Goal: Task Accomplishment & Management: Complete application form

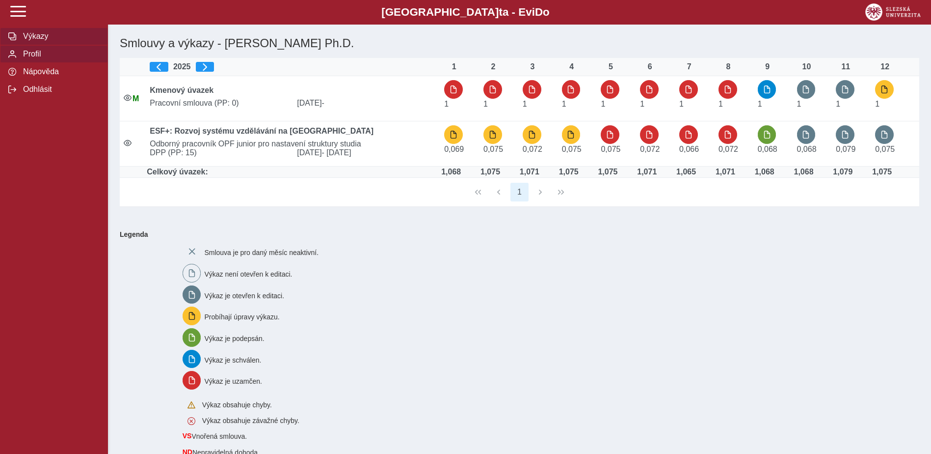
click at [29, 63] on button "Profil" at bounding box center [54, 54] width 108 height 18
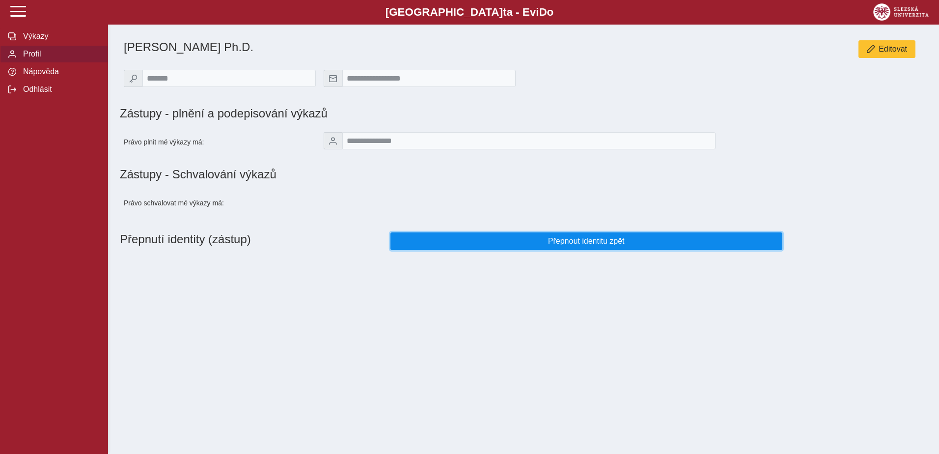
click at [598, 245] on span "Přepnout identitu zpět" at bounding box center [586, 241] width 375 height 9
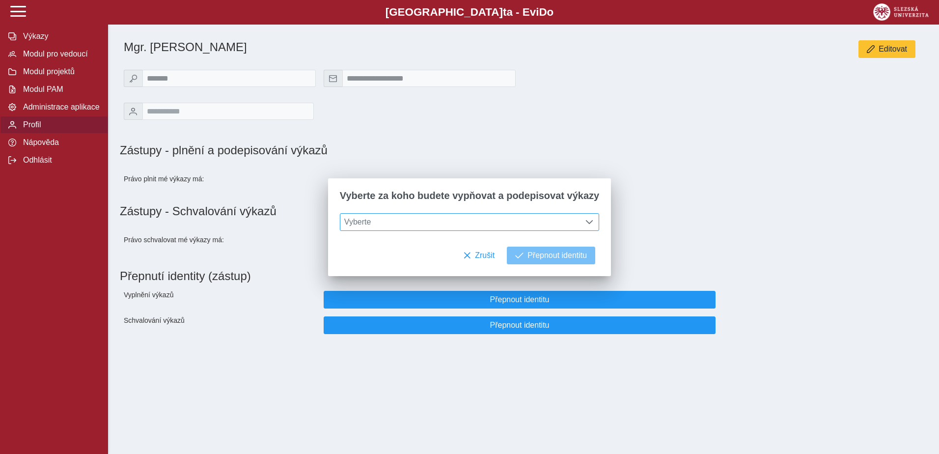
click at [512, 214] on span "Vyberte" at bounding box center [460, 222] width 240 height 17
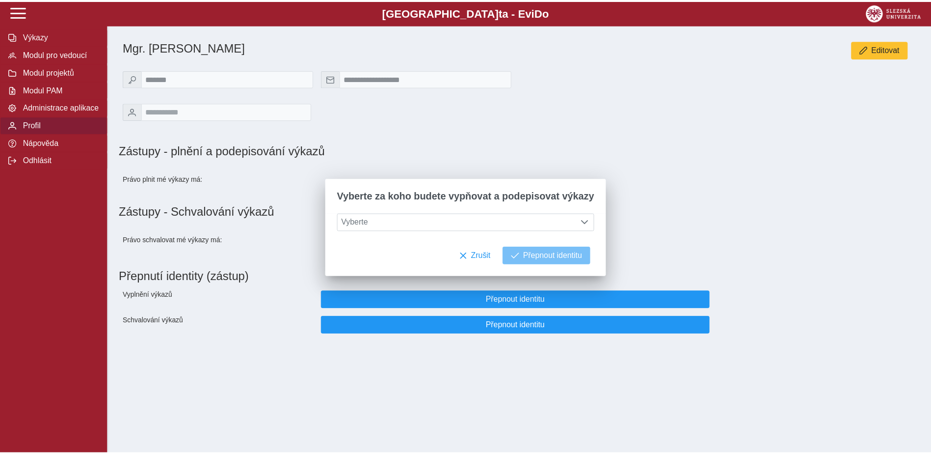
scroll to position [6, 44]
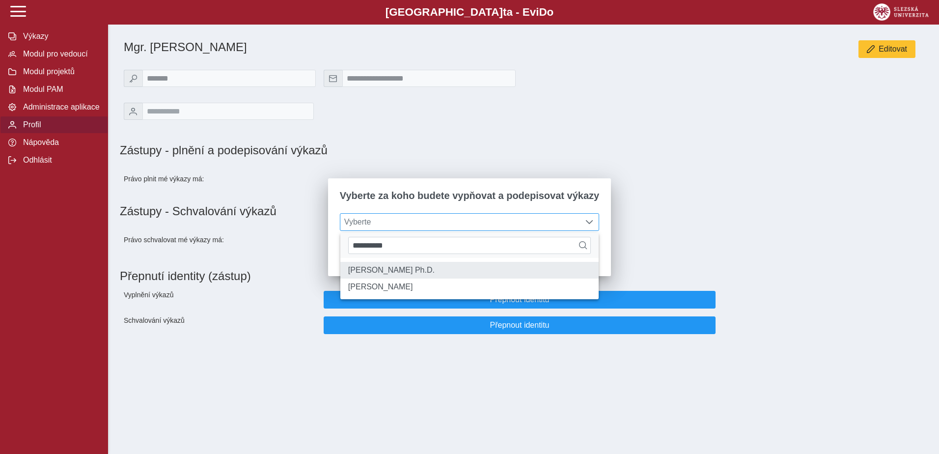
type input "**********"
click at [429, 276] on li "[PERSON_NAME] Ph.D." at bounding box center [469, 270] width 258 height 17
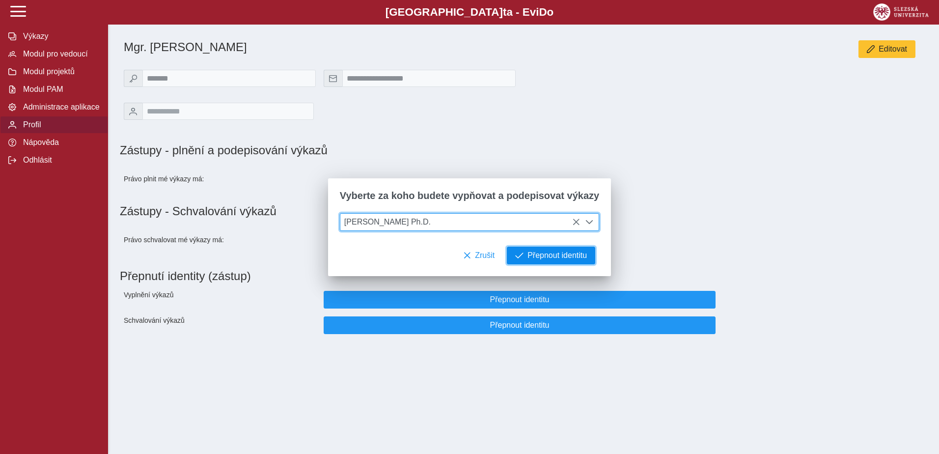
click at [539, 264] on button "Přepnout identitu" at bounding box center [551, 255] width 88 height 18
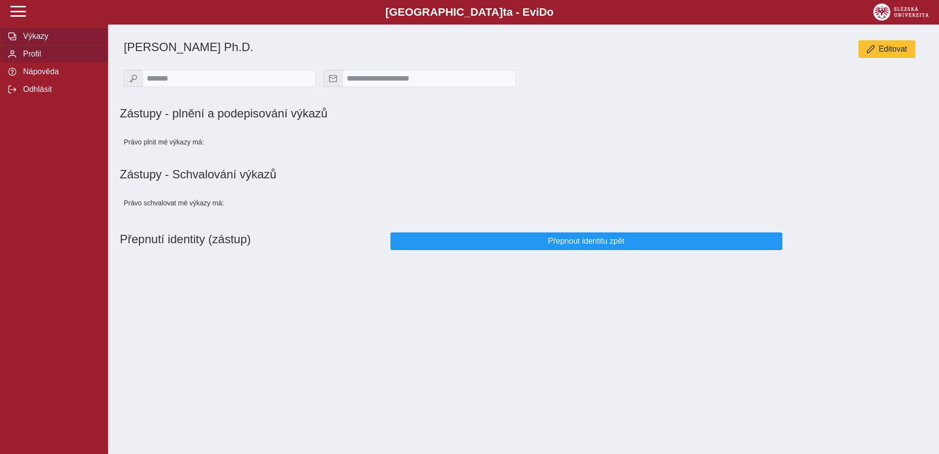
click at [45, 36] on span "Výkazy" at bounding box center [60, 36] width 80 height 9
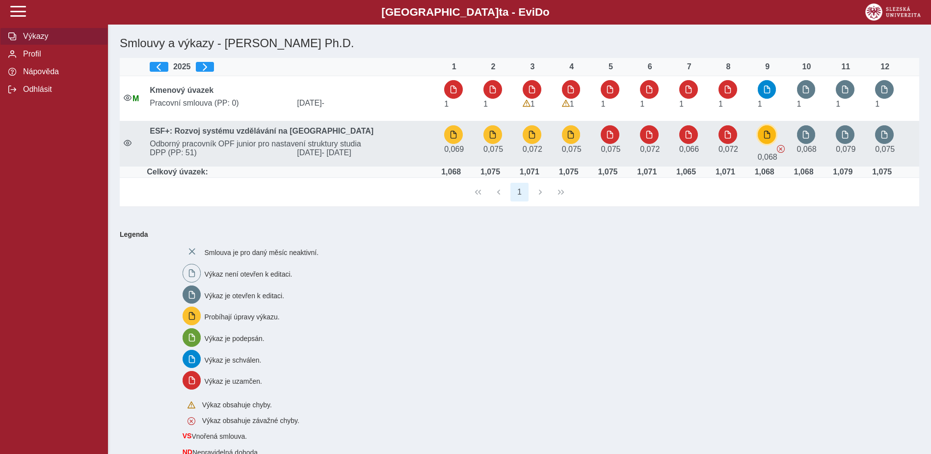
click at [763, 136] on button "button" at bounding box center [767, 134] width 19 height 19
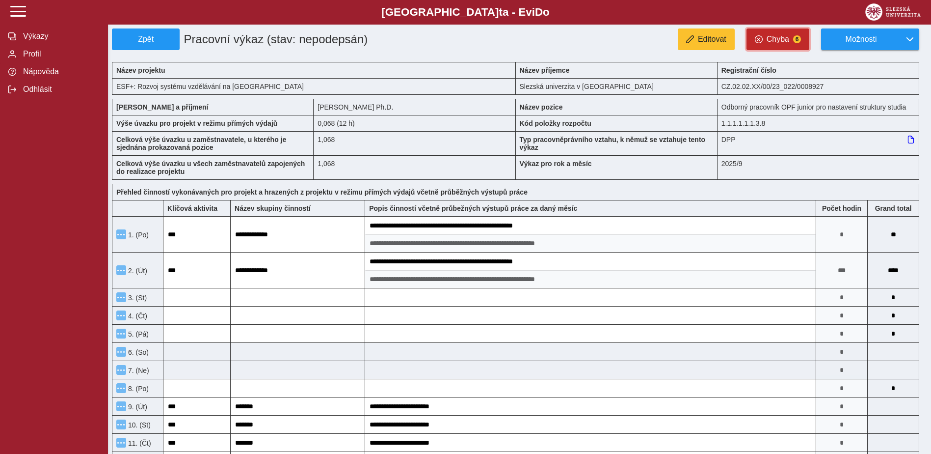
click at [774, 41] on span "Chyba" at bounding box center [778, 39] width 23 height 9
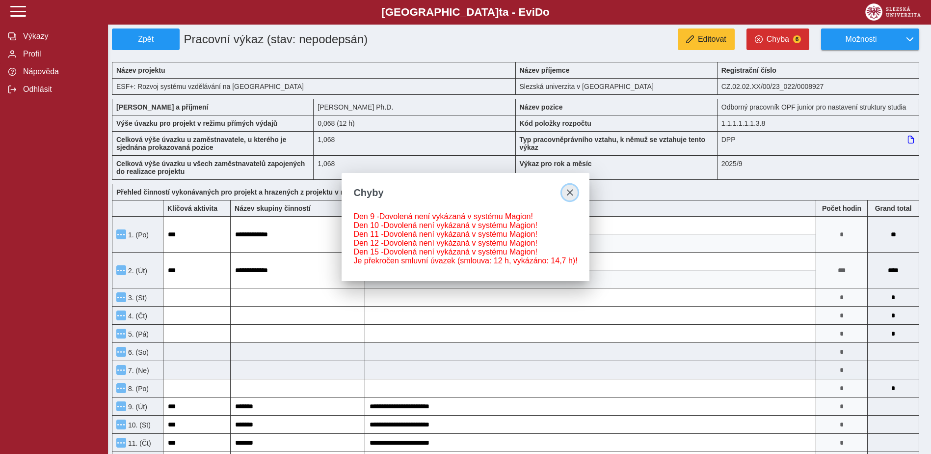
click at [568, 189] on span "close" at bounding box center [570, 193] width 8 height 8
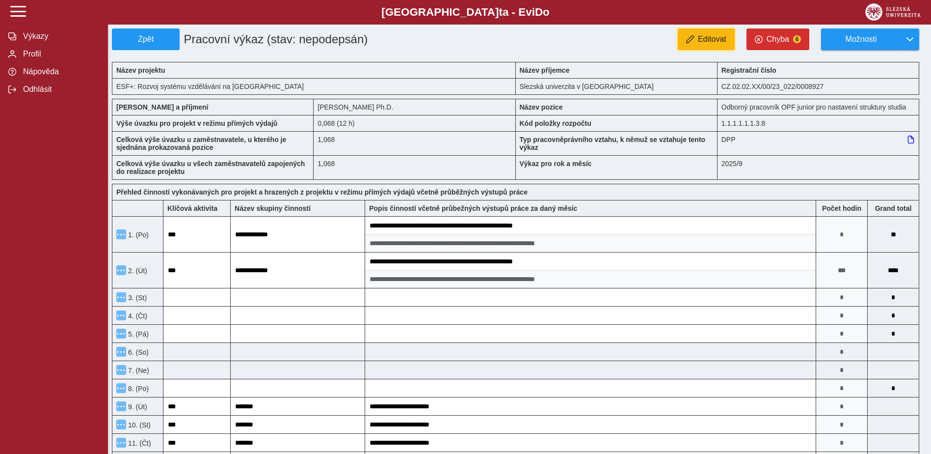
click at [715, 41] on span "Editovat" at bounding box center [712, 39] width 28 height 9
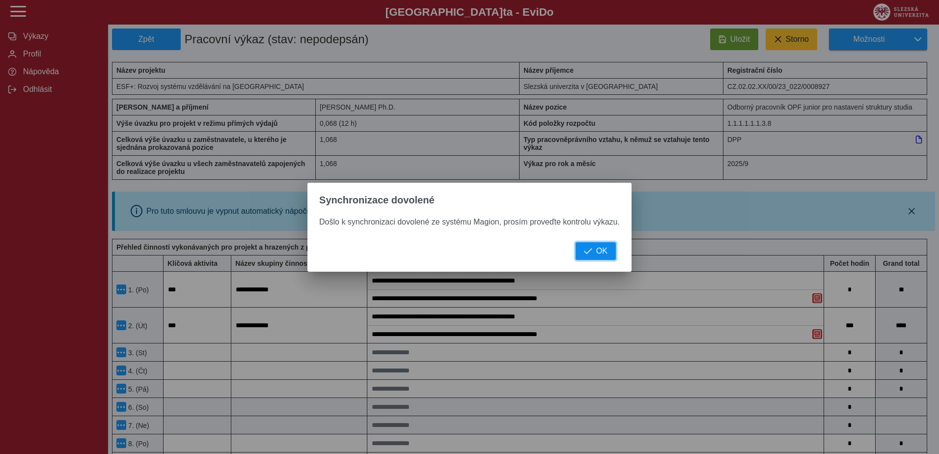
click at [603, 252] on span "OK" at bounding box center [601, 250] width 11 height 9
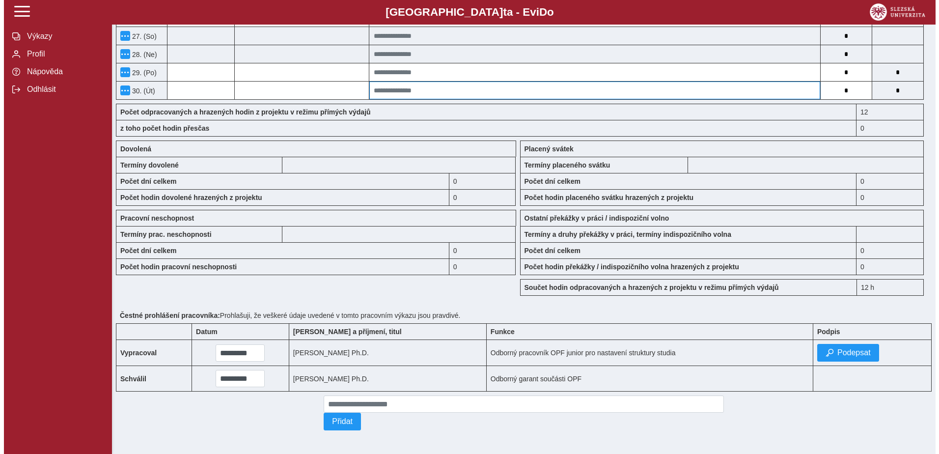
scroll to position [794, 0]
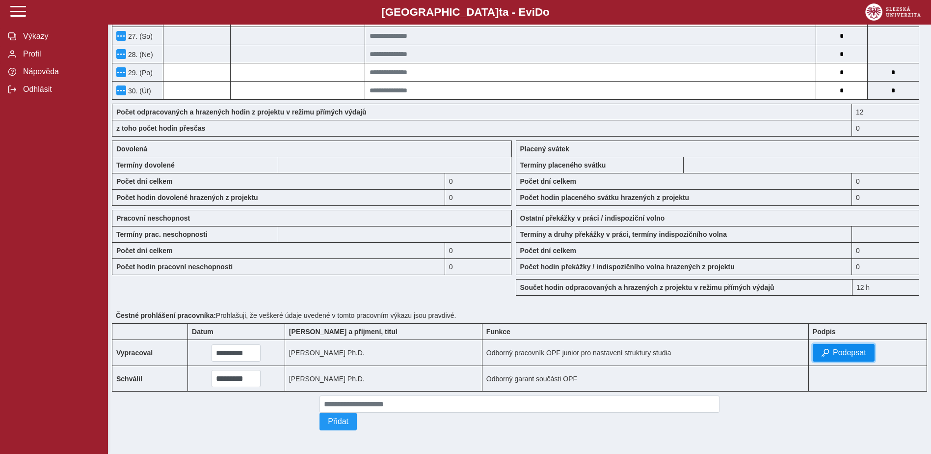
click at [839, 348] on span "Podepsat" at bounding box center [849, 352] width 33 height 9
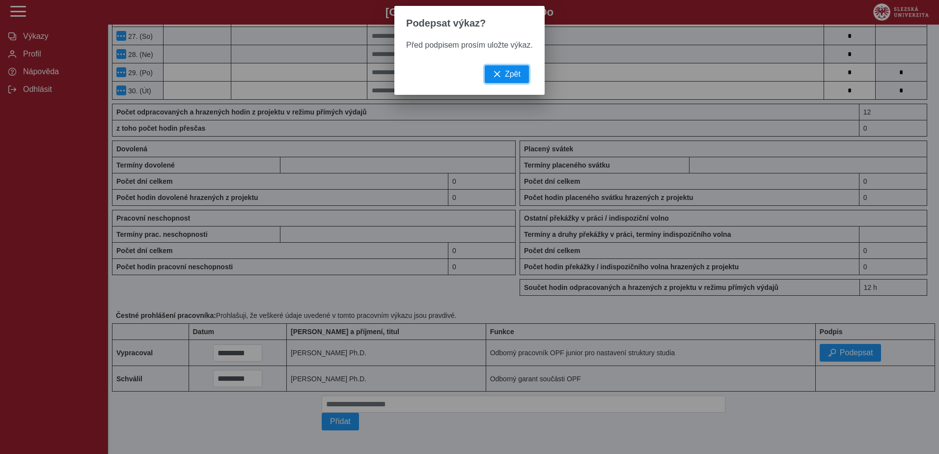
click at [505, 79] on span "Zpět" at bounding box center [513, 74] width 16 height 9
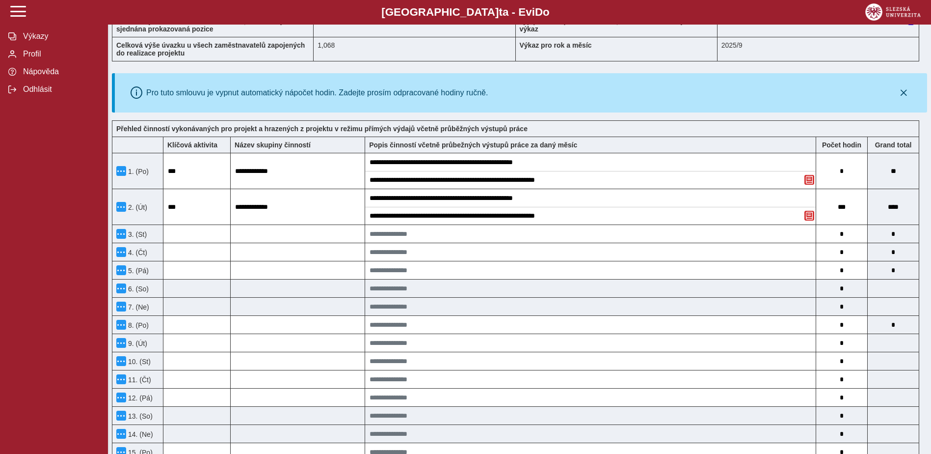
scroll to position [0, 0]
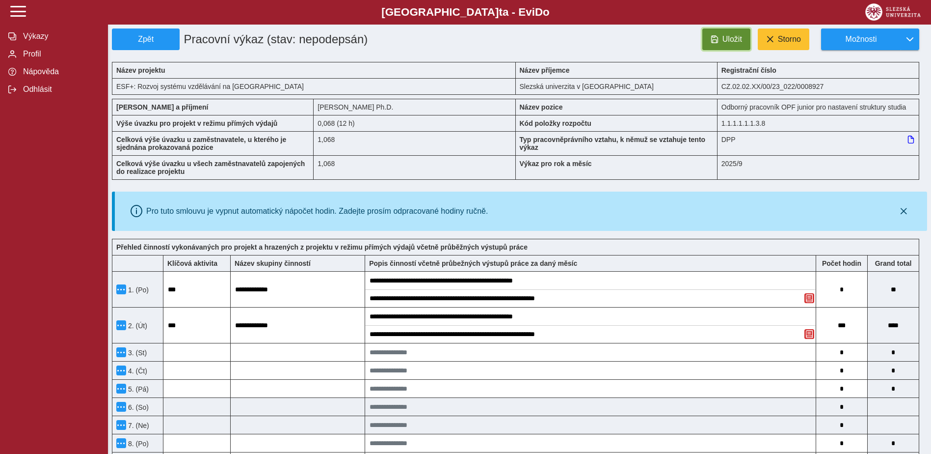
click at [724, 35] on span "Uložit" at bounding box center [733, 39] width 20 height 9
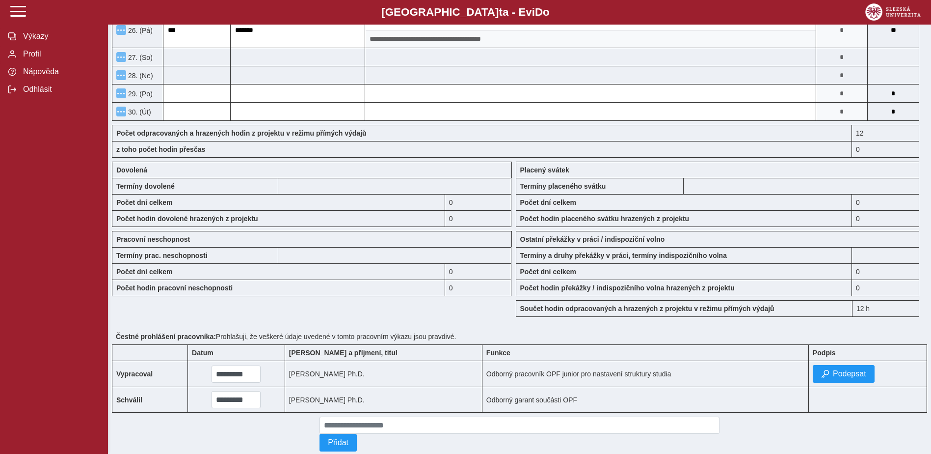
scroll to position [739, 0]
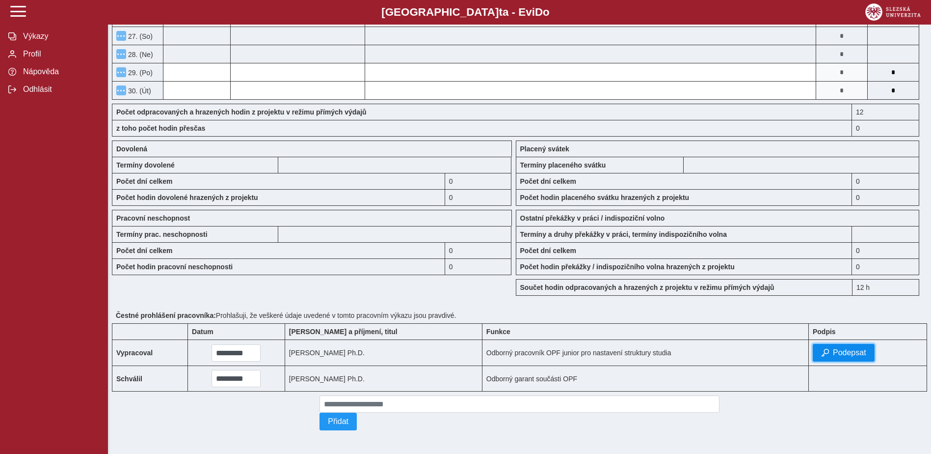
click at [848, 348] on span "Podepsat" at bounding box center [849, 352] width 33 height 9
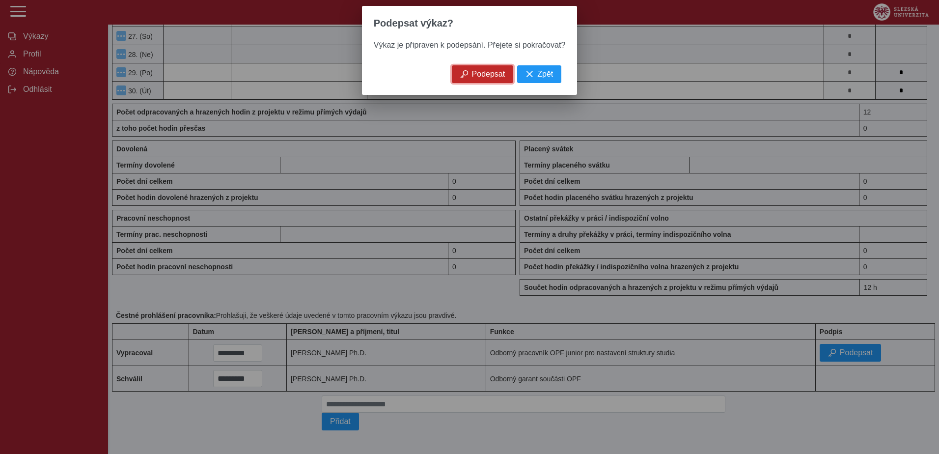
click at [494, 77] on span "Podepsat" at bounding box center [488, 74] width 33 height 9
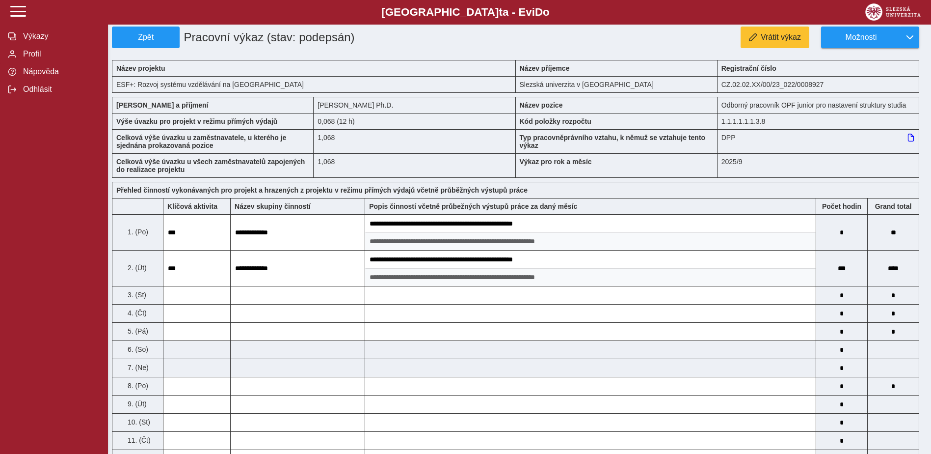
scroll to position [0, 0]
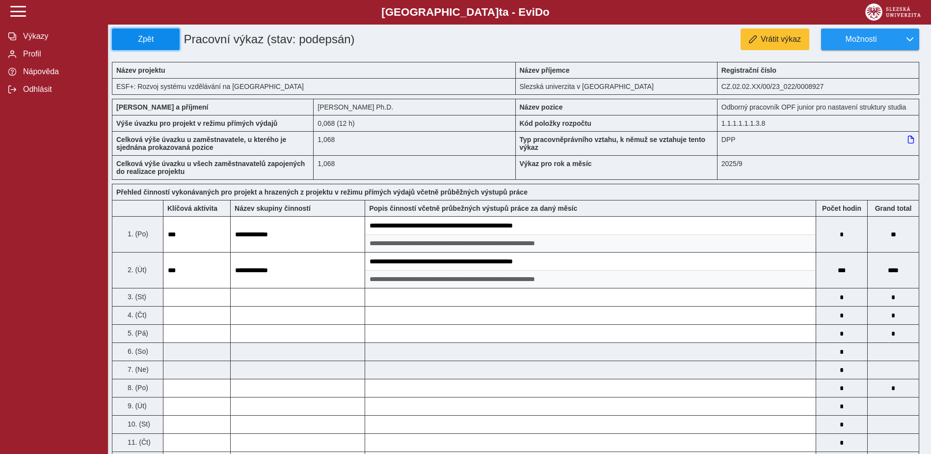
click at [174, 29] on button "Zpět" at bounding box center [146, 39] width 68 height 22
